Goal: Task Accomplishment & Management: Use online tool/utility

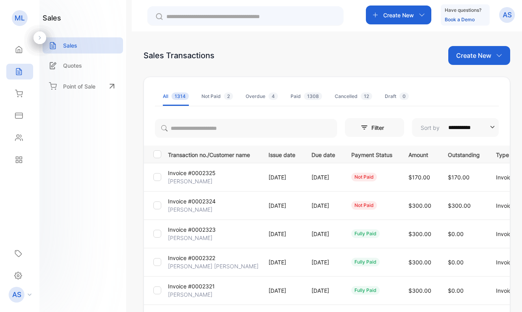
click at [186, 209] on p "[PERSON_NAME]" at bounding box center [190, 210] width 45 height 8
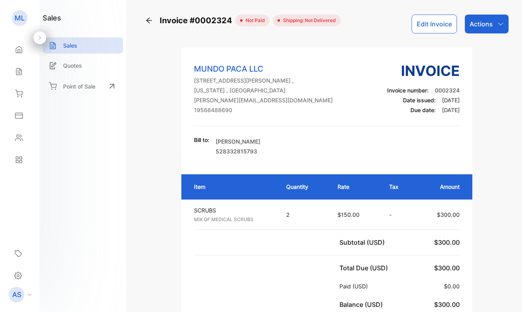
click at [479, 23] on p "Actions" at bounding box center [480, 23] width 23 height 9
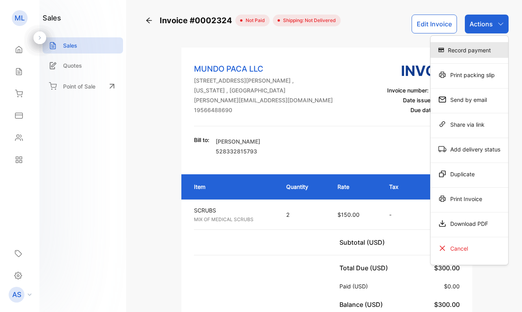
click at [469, 48] on div "Record payment" at bounding box center [469, 50] width 78 height 16
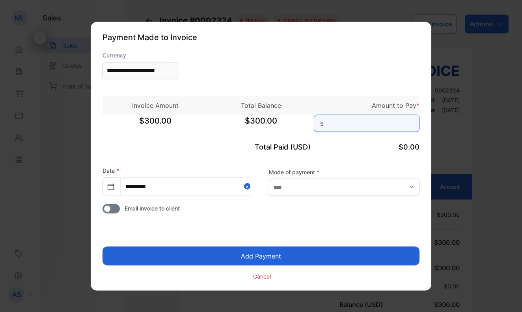
click at [373, 129] on input at bounding box center [367, 123] width 106 height 17
type input "***"
click at [280, 255] on button "Add Payment" at bounding box center [260, 256] width 317 height 19
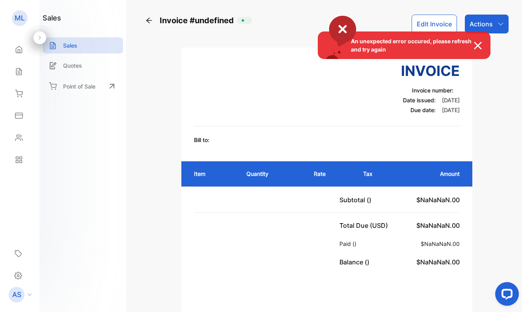
click at [17, 70] on div "An unexpected error occured, please refresh and try again" at bounding box center [261, 156] width 522 height 312
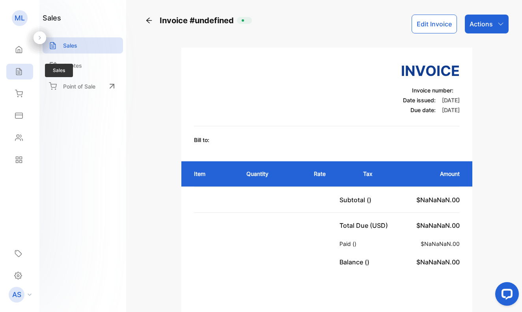
click at [19, 70] on icon at bounding box center [18, 72] width 5 height 7
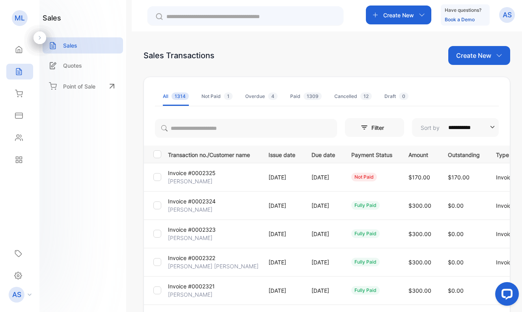
click at [187, 182] on p "[PERSON_NAME]" at bounding box center [190, 181] width 45 height 8
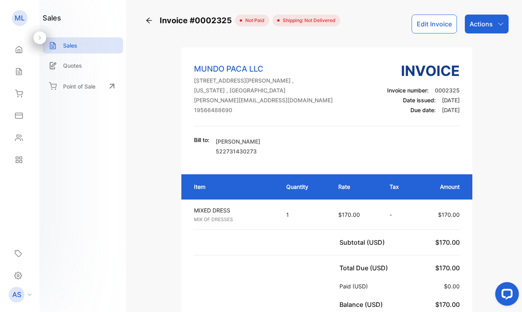
click at [480, 23] on p "Actions" at bounding box center [480, 23] width 23 height 9
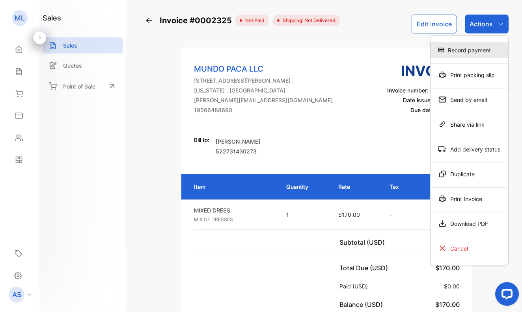
click at [470, 48] on div "Record payment" at bounding box center [469, 50] width 78 height 16
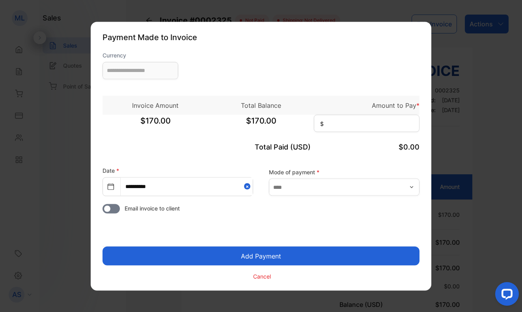
type input "**********"
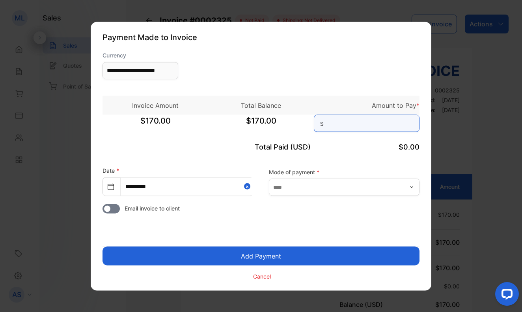
click at [332, 120] on input at bounding box center [367, 123] width 106 height 17
type input "***"
click at [310, 252] on button "Add Payment" at bounding box center [260, 256] width 317 height 19
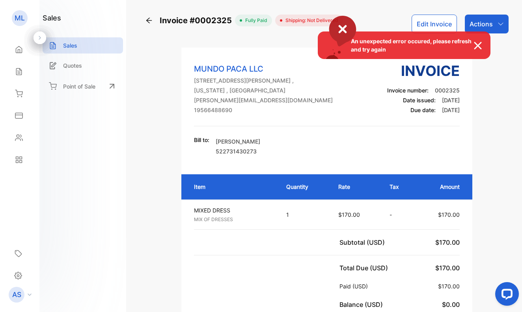
click at [19, 71] on div "An unexpected error occured, please refresh and try again" at bounding box center [261, 156] width 522 height 312
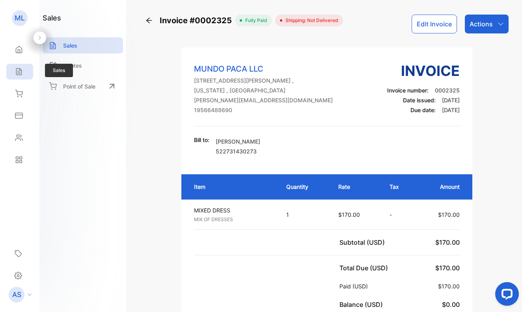
click at [19, 71] on icon at bounding box center [19, 72] width 8 height 8
